Goal: Task Accomplishment & Management: Complete application form

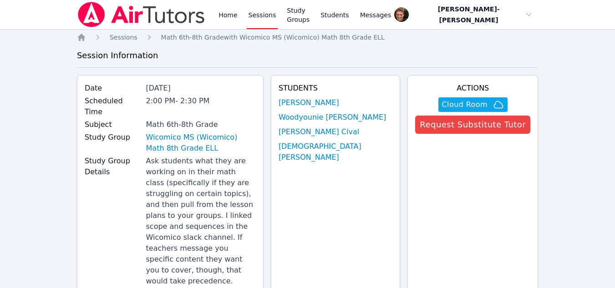
click at [454, 107] on span "Cloud Room" at bounding box center [465, 104] width 46 height 11
click at [255, 19] on link "Sessions" at bounding box center [262, 14] width 31 height 29
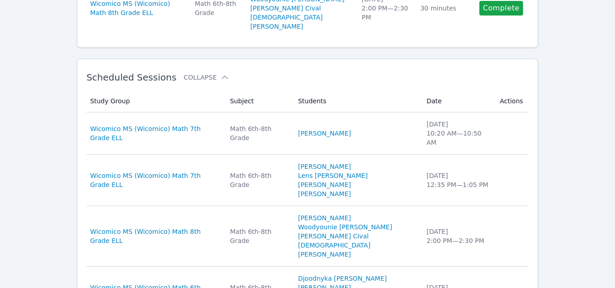
scroll to position [250, 0]
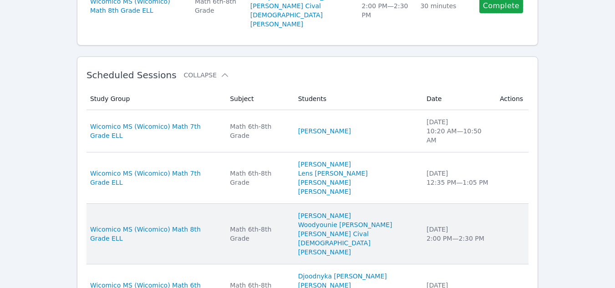
click at [403, 229] on li "[PERSON_NAME] Cival" at bounding box center [356, 233] width 117 height 9
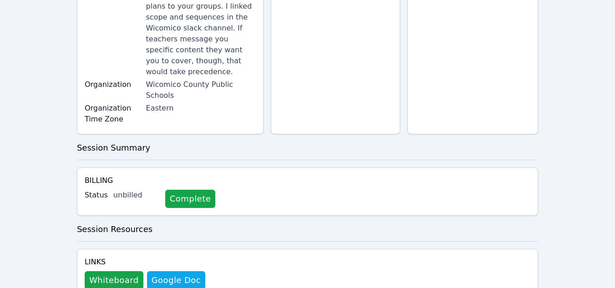
scroll to position [209, 0]
click at [102, 272] on button "Whiteboard" at bounding box center [114, 281] width 59 height 18
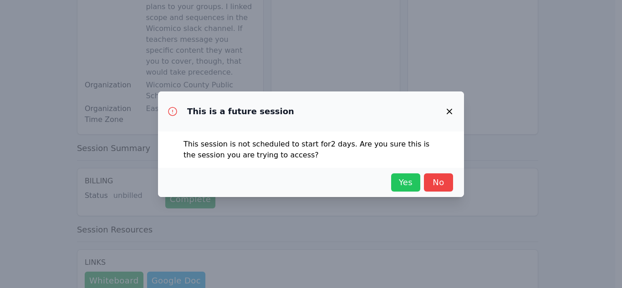
click at [405, 183] on span "Yes" at bounding box center [406, 182] width 20 height 13
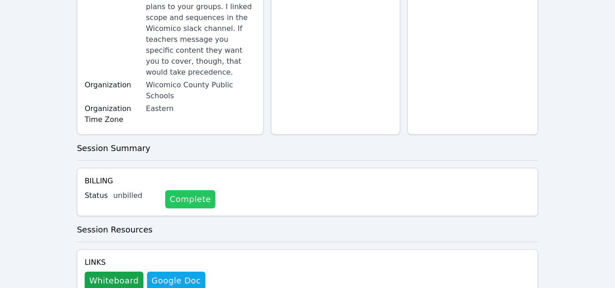
scroll to position [0, 0]
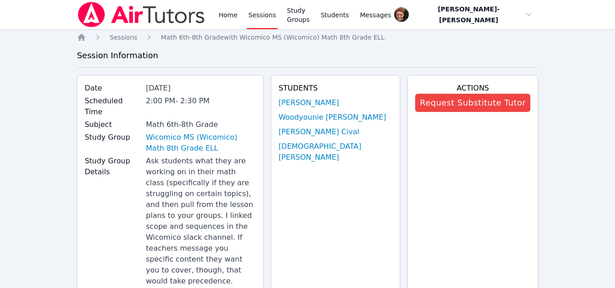
click at [257, 15] on link "Sessions" at bounding box center [262, 14] width 31 height 29
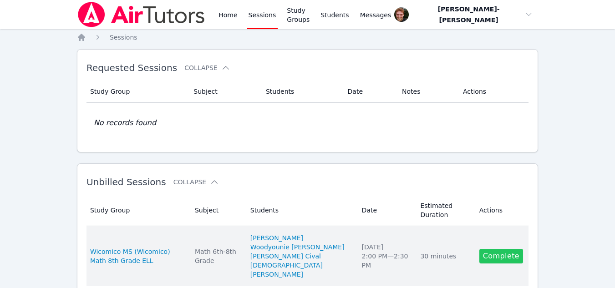
click at [489, 258] on link "Complete" at bounding box center [501, 256] width 44 height 15
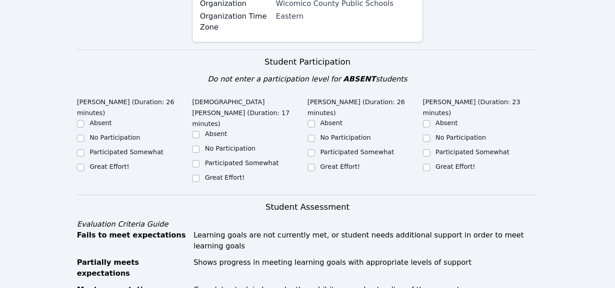
scroll to position [276, 0]
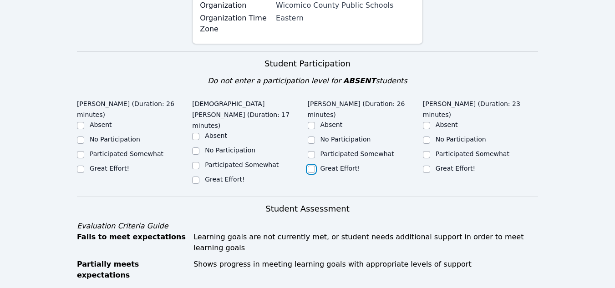
click at [314, 166] on input "Great Effort!" at bounding box center [311, 169] width 7 height 7
checkbox input "true"
click at [208, 161] on label "Participated Somewhat" at bounding box center [242, 164] width 74 height 7
click at [199, 162] on input "Participated Somewhat" at bounding box center [195, 165] width 7 height 7
checkbox input "true"
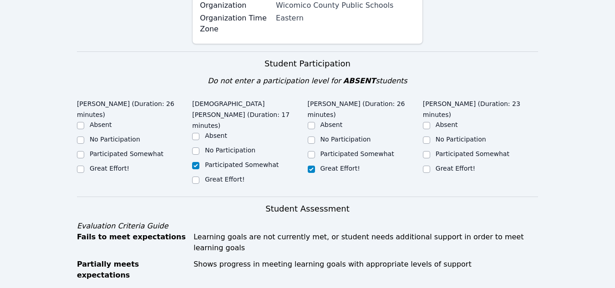
click at [93, 164] on div "Great Effort!" at bounding box center [134, 169] width 115 height 11
click at [115, 165] on label "Great Effort!" at bounding box center [110, 168] width 40 height 7
click at [84, 166] on input "Great Effort!" at bounding box center [80, 169] width 7 height 7
checkbox input "true"
click at [426, 166] on input "Great Effort!" at bounding box center [426, 169] width 7 height 7
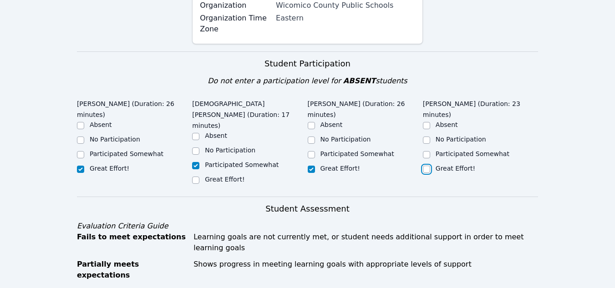
checkbox input "true"
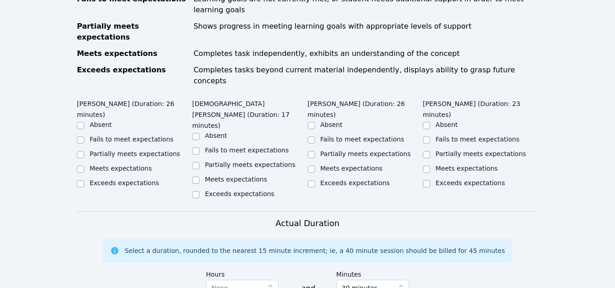
scroll to position [514, 0]
click at [81, 151] on input "Partially meets expectations" at bounding box center [80, 154] width 7 height 7
checkbox input "true"
click at [195, 162] on input "Partially meets expectations" at bounding box center [195, 165] width 7 height 7
checkbox input "true"
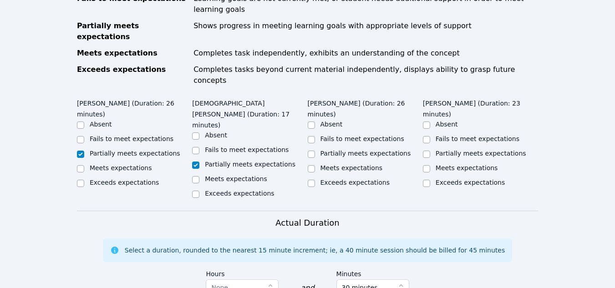
click at [317, 163] on div "Meets expectations" at bounding box center [365, 168] width 115 height 11
click at [310, 165] on input "Meets expectations" at bounding box center [311, 168] width 7 height 7
checkbox input "true"
click at [425, 165] on input "Meets expectations" at bounding box center [426, 168] width 7 height 7
checkbox input "true"
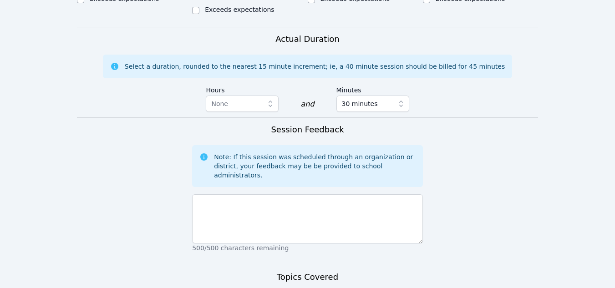
scroll to position [752, 0]
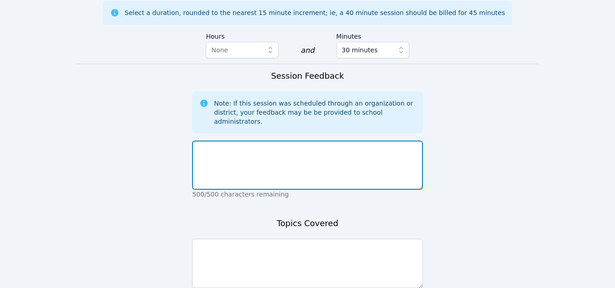
click at [215, 141] on textarea at bounding box center [307, 165] width 231 height 49
type textarea "E"
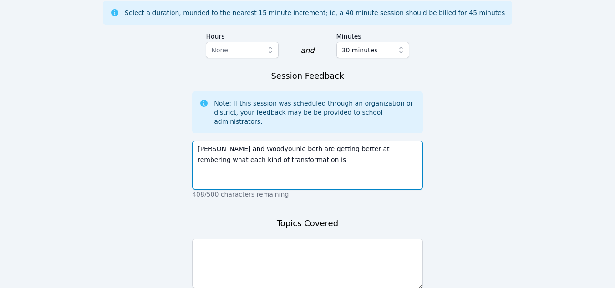
drag, startPoint x: 252, startPoint y: 74, endPoint x: 377, endPoint y: 85, distance: 125.7
click at [377, 141] on textarea "Jean and Woodyounie both are getting better at rembering what each kind of tran…" at bounding box center [307, 165] width 231 height 49
drag, startPoint x: 355, startPoint y: 78, endPoint x: 340, endPoint y: 88, distance: 17.9
click at [340, 141] on textarea "Jean and Woodyounie both are getting better at rembering what each kind of tran…" at bounding box center [307, 165] width 231 height 49
click at [344, 141] on textarea "Jean and Woodyounie both are getting better at rembering what each kind of tran…" at bounding box center [307, 165] width 231 height 49
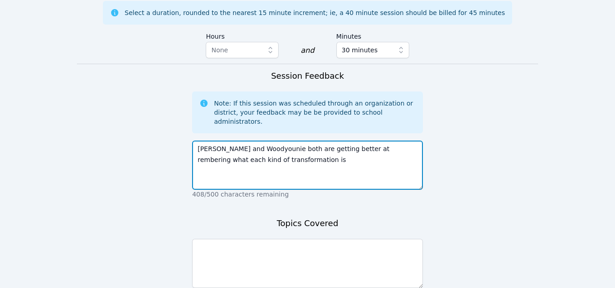
click at [345, 141] on textarea "Jean and Woodyounie both are getting better at rembering what each kind of tran…" at bounding box center [307, 165] width 231 height 49
click at [287, 141] on textarea "Jean and Woodyounie both are getting better at remembering what each kind of tr…" at bounding box center [307, 165] width 231 height 49
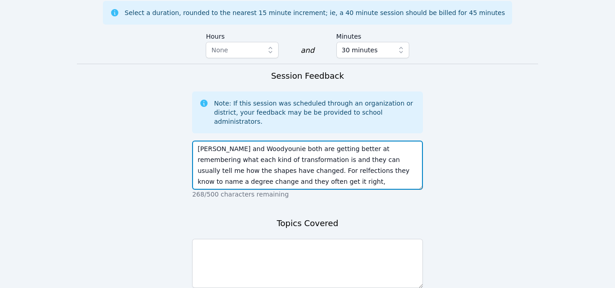
drag, startPoint x: 243, startPoint y: 102, endPoint x: 218, endPoint y: 111, distance: 26.6
click at [218, 141] on textarea "Jean and Woodyounie both are getting better at remembering what each kind of tr…" at bounding box center [307, 165] width 231 height 49
click at [234, 141] on textarea "Jean and Woodyounie both are getting better at remembering what each kind of tr…" at bounding box center [307, 165] width 231 height 49
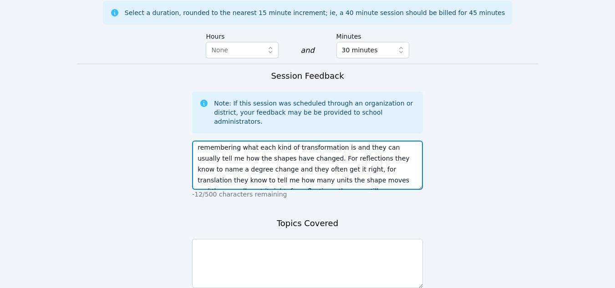
drag, startPoint x: 244, startPoint y: 96, endPoint x: 373, endPoint y: 83, distance: 130.4
click at [373, 141] on textarea "Jean and Woodyounie both are getting better at remembering what each kind of tr…" at bounding box center [307, 165] width 231 height 49
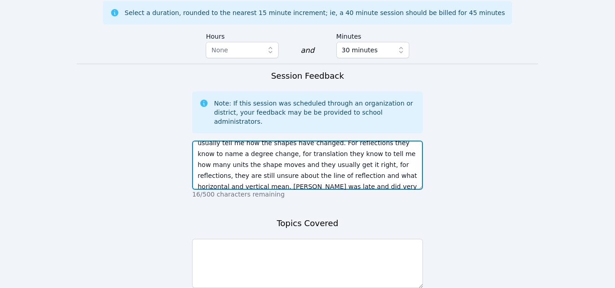
scroll to position [33, 0]
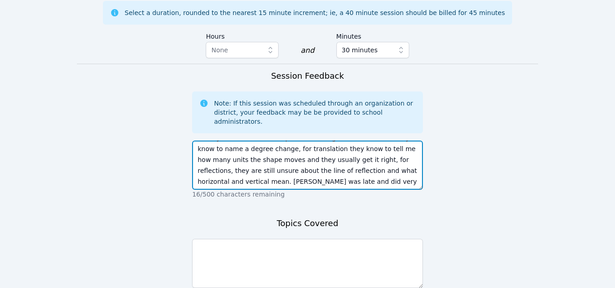
type textarea "Jean and Woodyounie both are getting better at remembering what each kind of tr…"
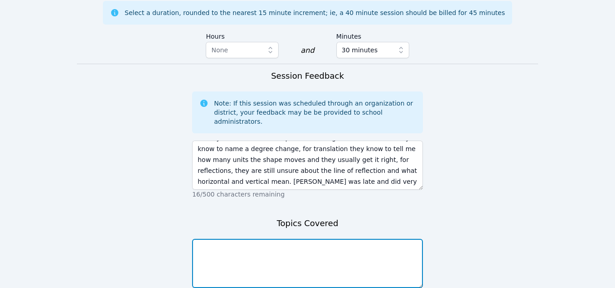
click at [306, 239] on textarea at bounding box center [307, 263] width 231 height 49
type textarea "Transformations"
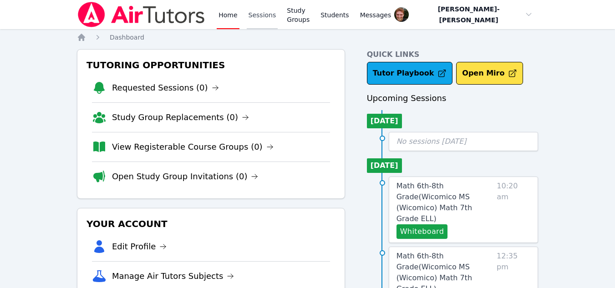
click at [259, 17] on link "Sessions" at bounding box center [262, 14] width 31 height 29
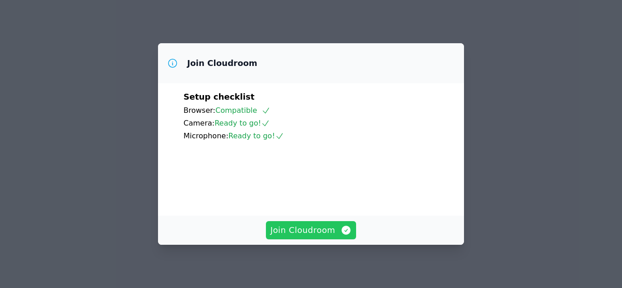
click at [306, 229] on span "Join Cloudroom" at bounding box center [310, 230] width 81 height 13
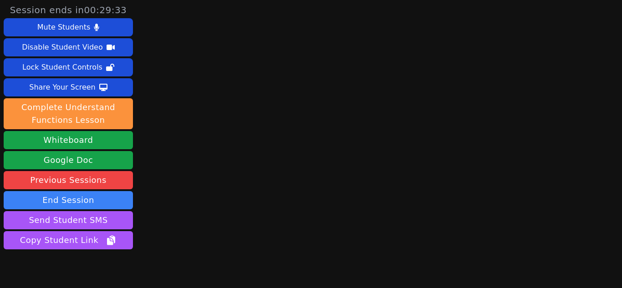
scroll to position [40, 0]
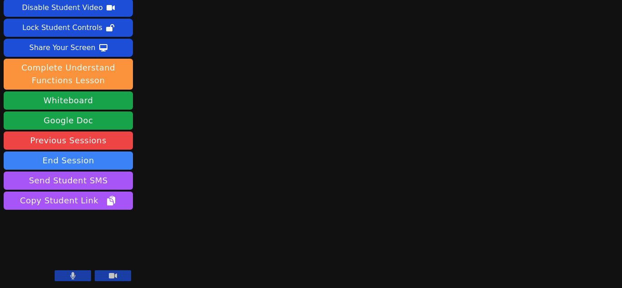
click at [75, 278] on icon at bounding box center [73, 275] width 5 height 7
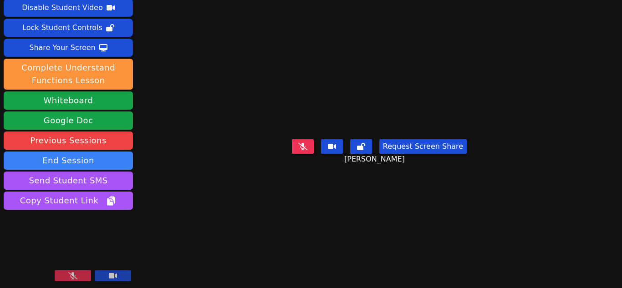
click at [75, 278] on icon at bounding box center [72, 275] width 9 height 7
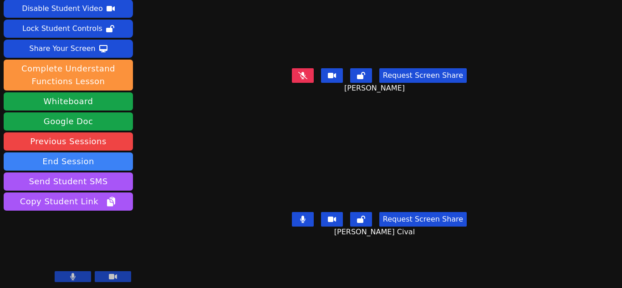
scroll to position [0, 0]
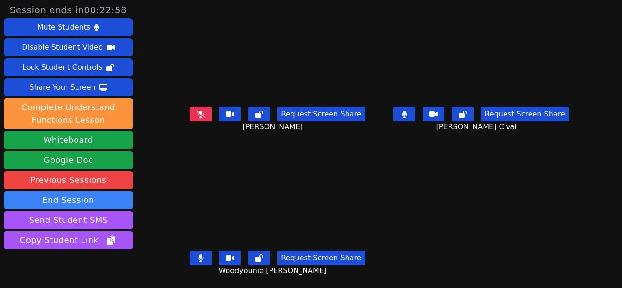
click at [203, 259] on icon at bounding box center [200, 257] width 5 height 7
click at [395, 117] on button at bounding box center [404, 114] width 22 height 15
click at [410, 117] on button at bounding box center [404, 114] width 22 height 15
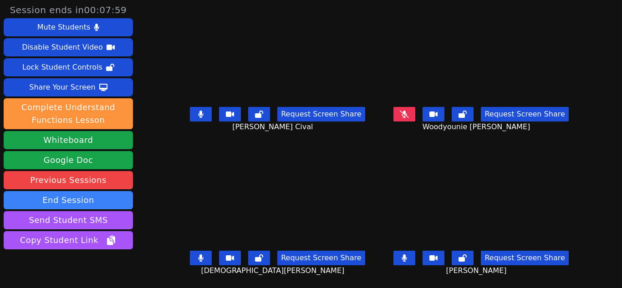
click at [205, 115] on button at bounding box center [201, 114] width 22 height 15
click at [205, 259] on button at bounding box center [201, 258] width 22 height 15
click at [197, 114] on icon at bounding box center [200, 114] width 9 height 7
click at [404, 117] on icon at bounding box center [404, 114] width 9 height 7
click at [198, 256] on icon at bounding box center [200, 257] width 9 height 7
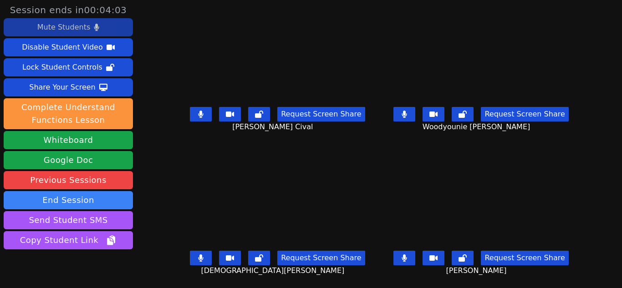
click at [119, 30] on button "Mute Students" at bounding box center [68, 27] width 129 height 18
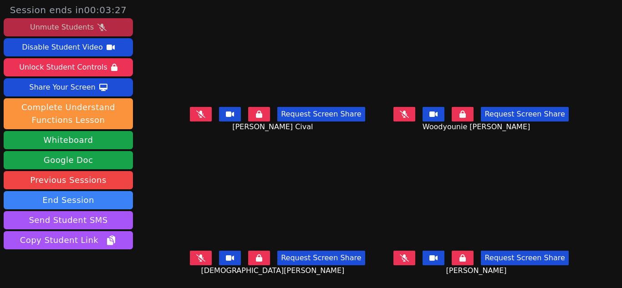
click at [78, 27] on div "Unmute Students" at bounding box center [62, 27] width 64 height 15
